Goal: Information Seeking & Learning: Find specific fact

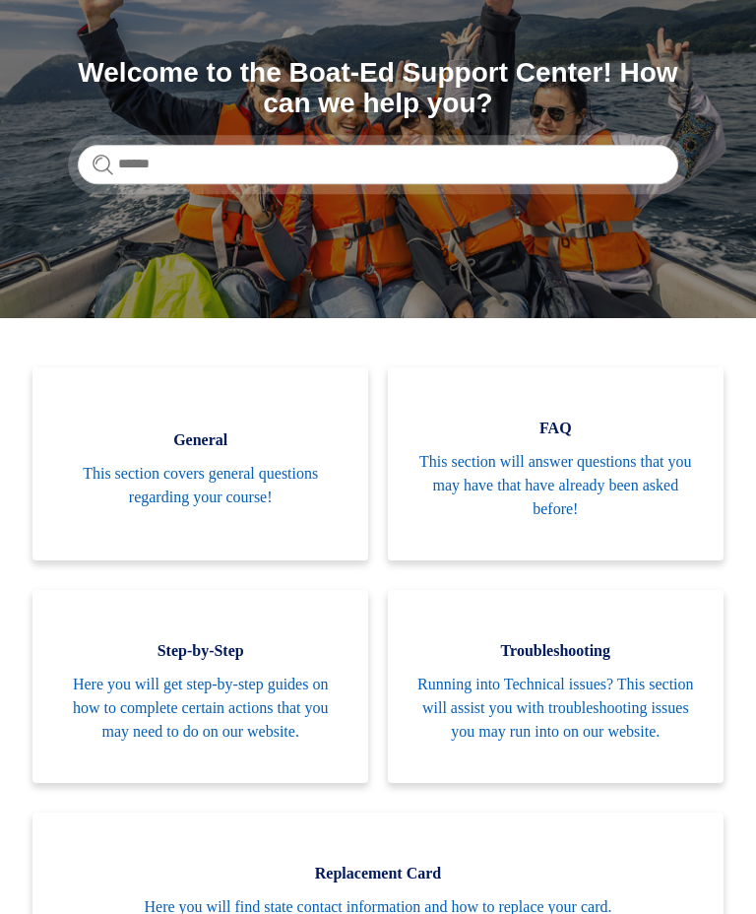
scroll to position [220, 0]
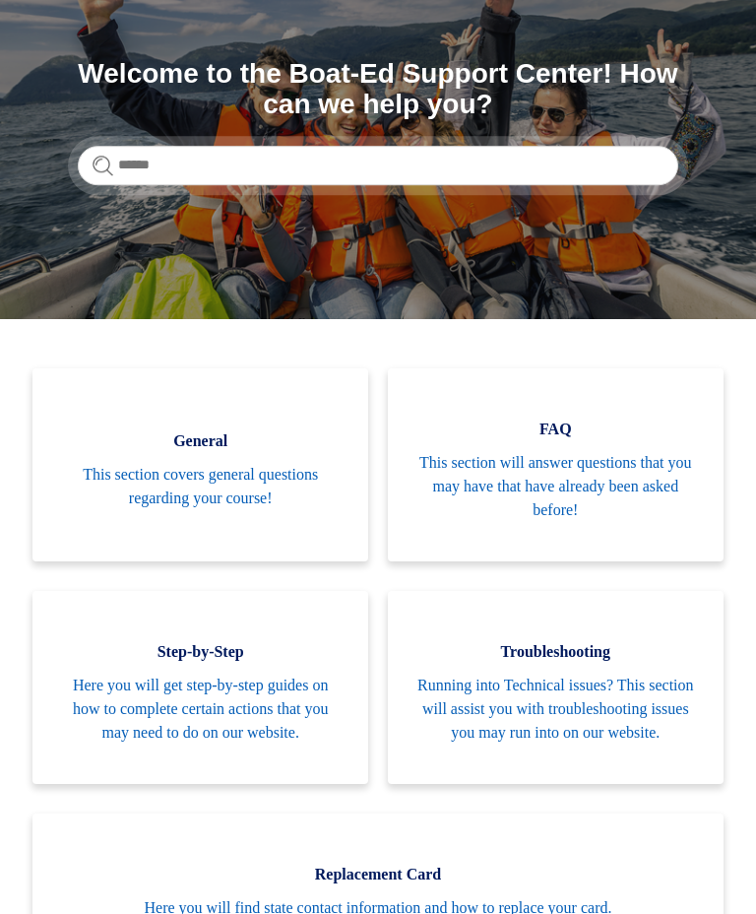
click at [418, 645] on span "Troubleshooting" at bounding box center [555, 652] width 277 height 24
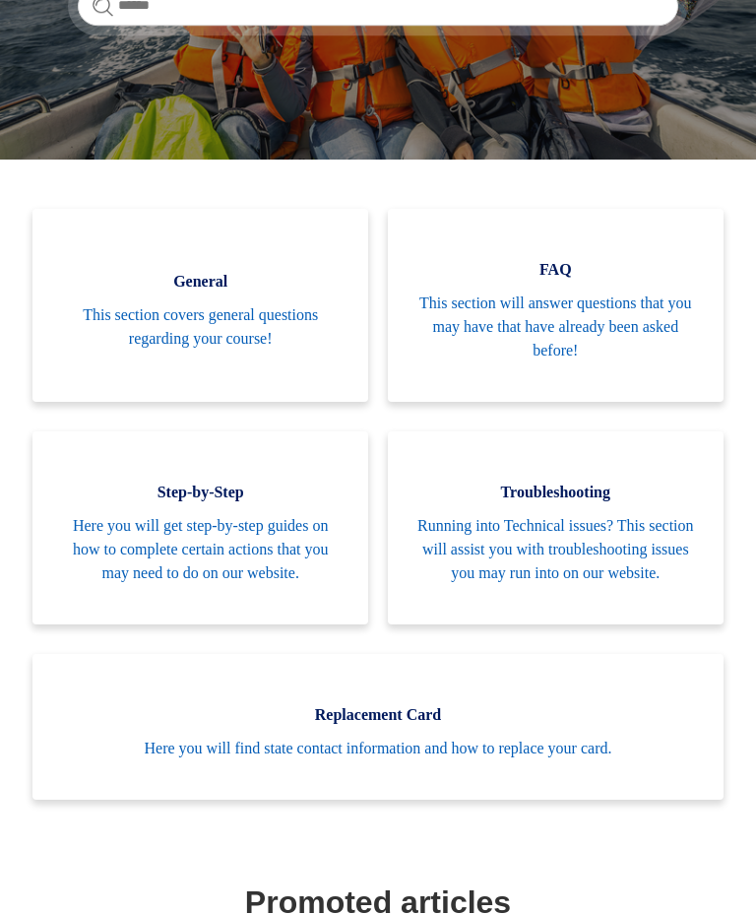
scroll to position [392, 0]
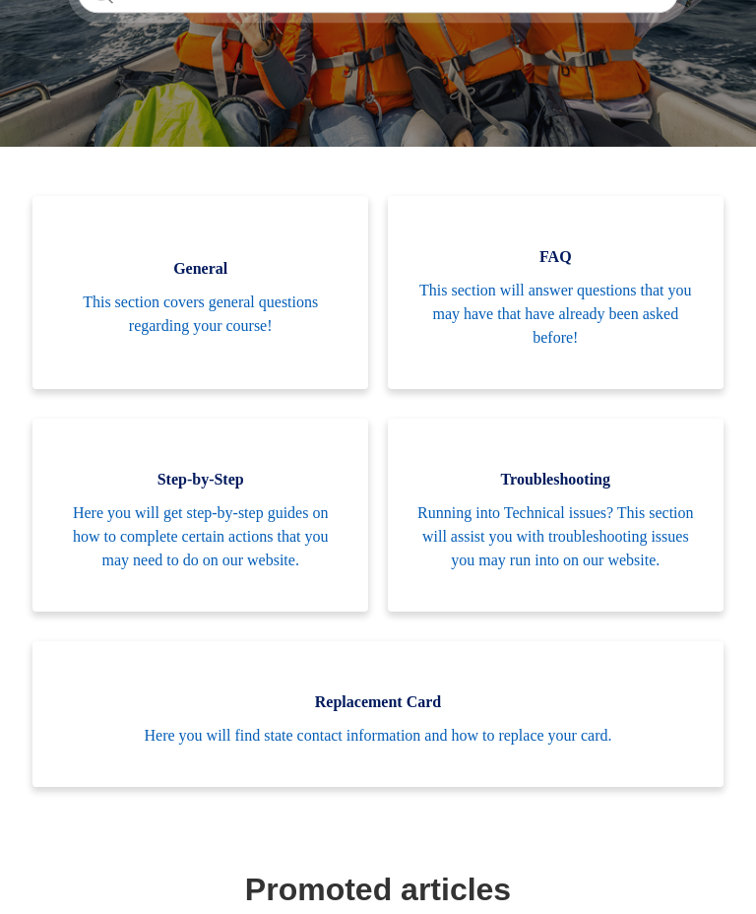
click at [236, 568] on span "Here you will get step-by-step guides on how to complete certain actions that y…" at bounding box center [200, 536] width 277 height 71
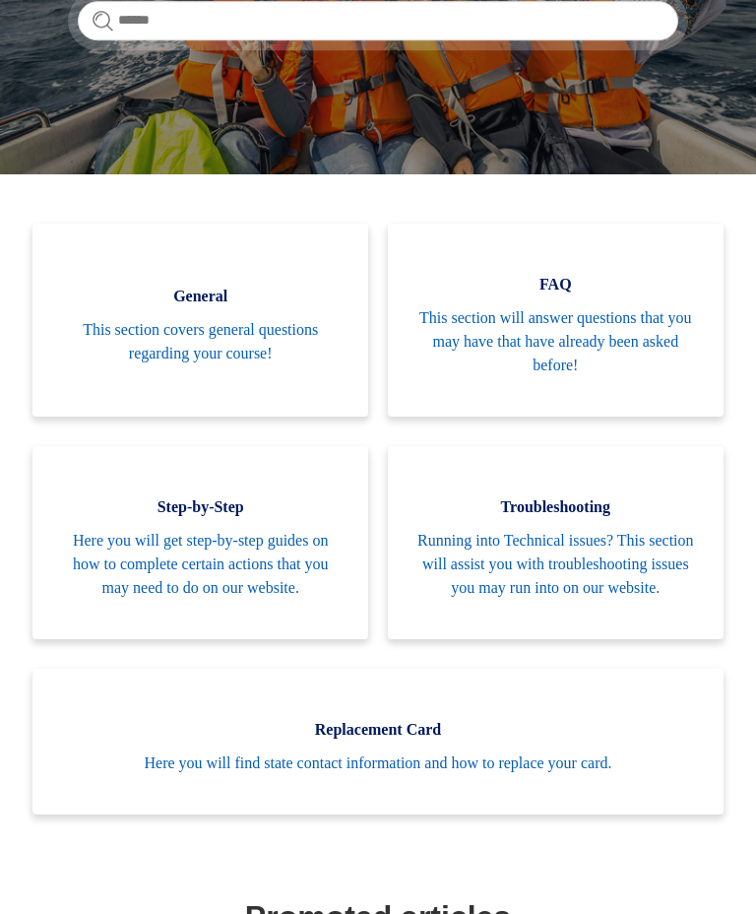
scroll to position [367, 0]
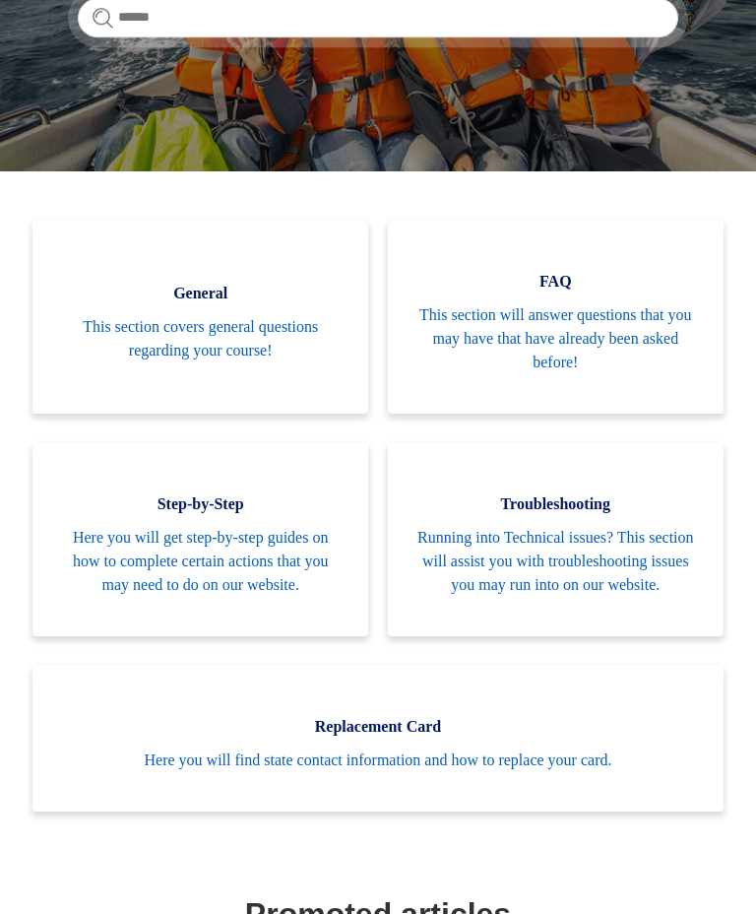
click at [575, 297] on link "FAQ This section will answer questions that you may have that have already been…" at bounding box center [556, 317] width 336 height 193
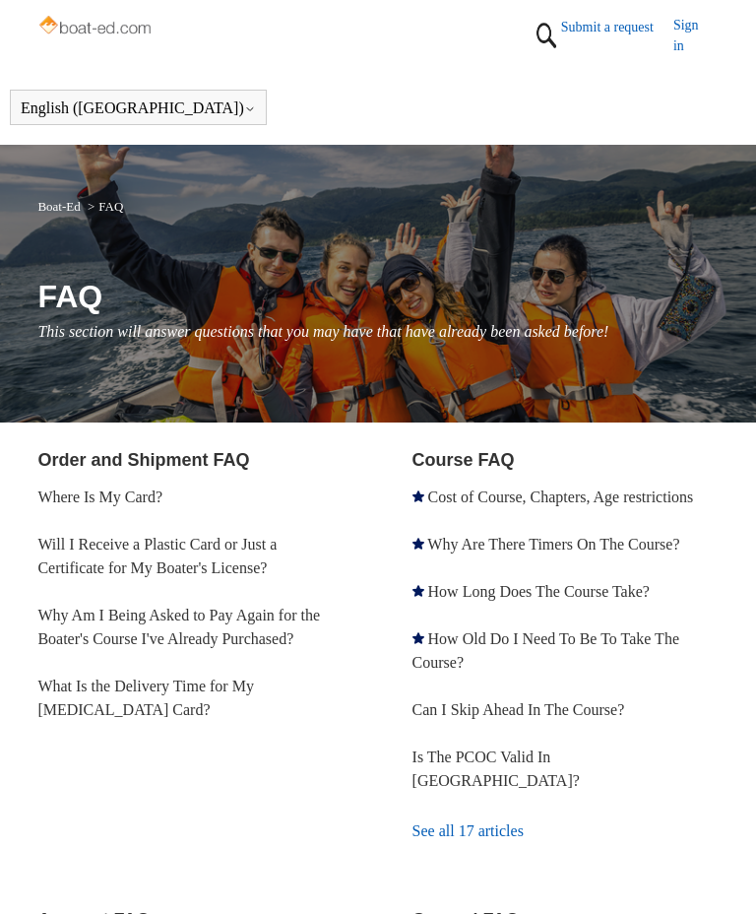
click at [492, 504] on link "Cost of Course, Chapters, Age restrictions" at bounding box center [561, 496] width 266 height 17
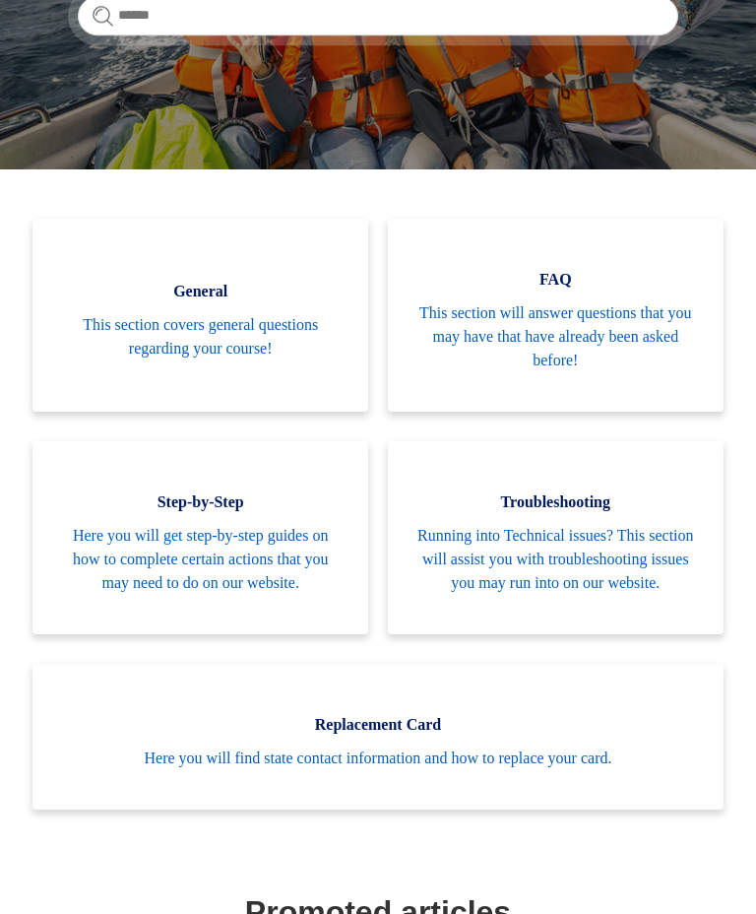
scroll to position [367, 0]
